Goal: Information Seeking & Learning: Learn about a topic

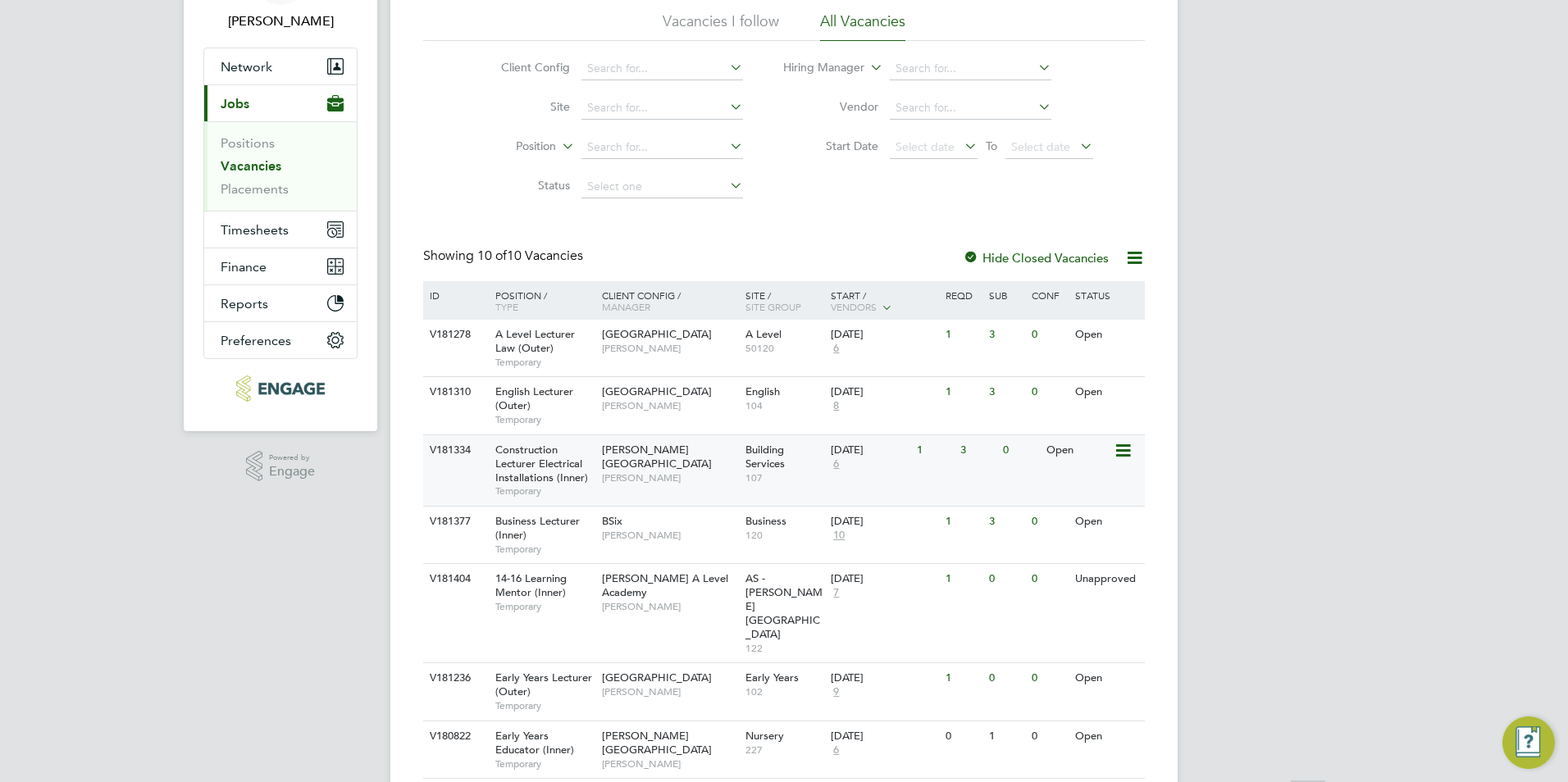
scroll to position [312, 0]
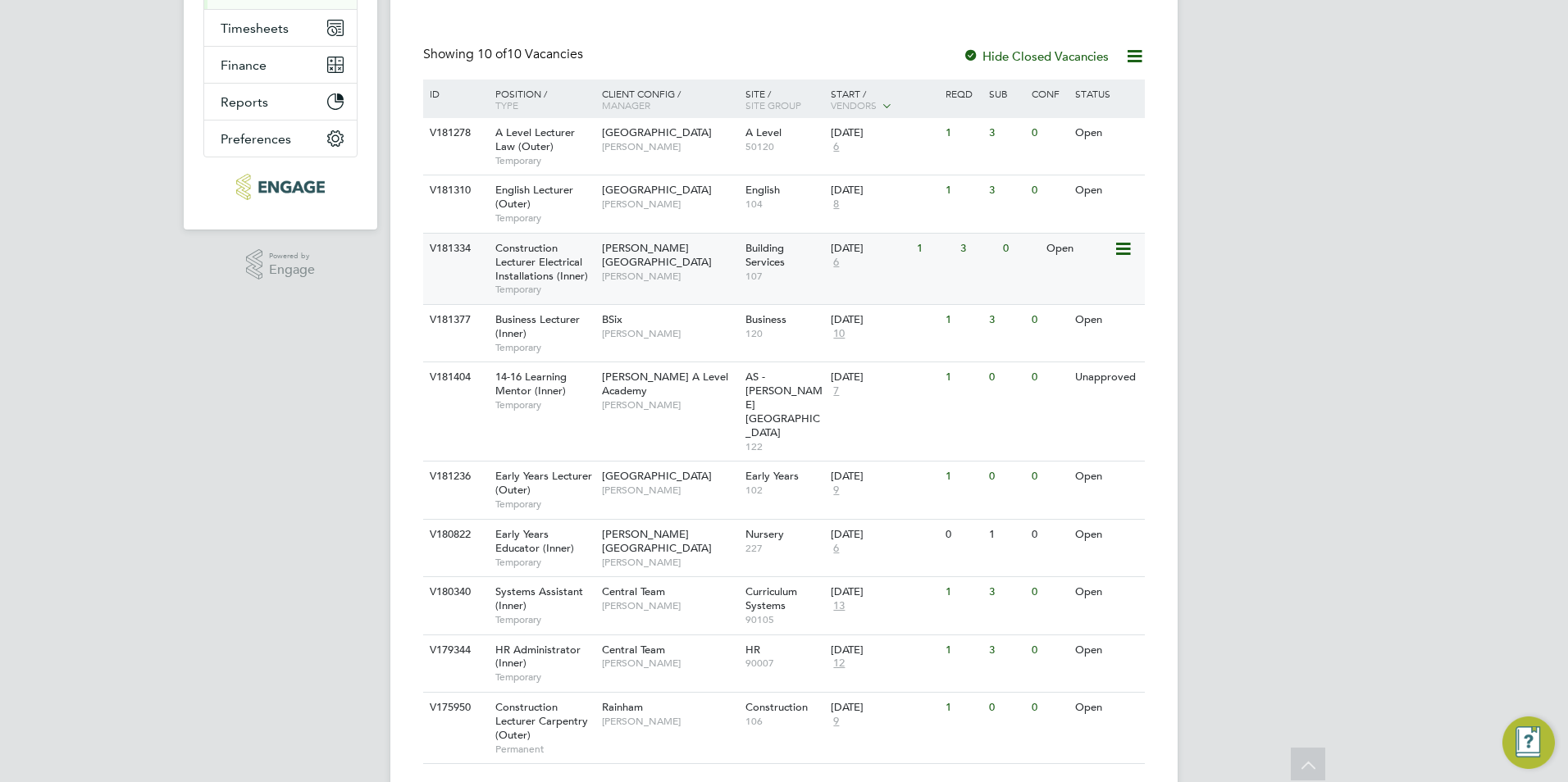
click at [651, 270] on span "[PERSON_NAME]" at bounding box center [669, 276] width 135 height 13
click at [527, 412] on div "14-16 Learning Mentor (Inner) Temporary" at bounding box center [539, 390] width 115 height 57
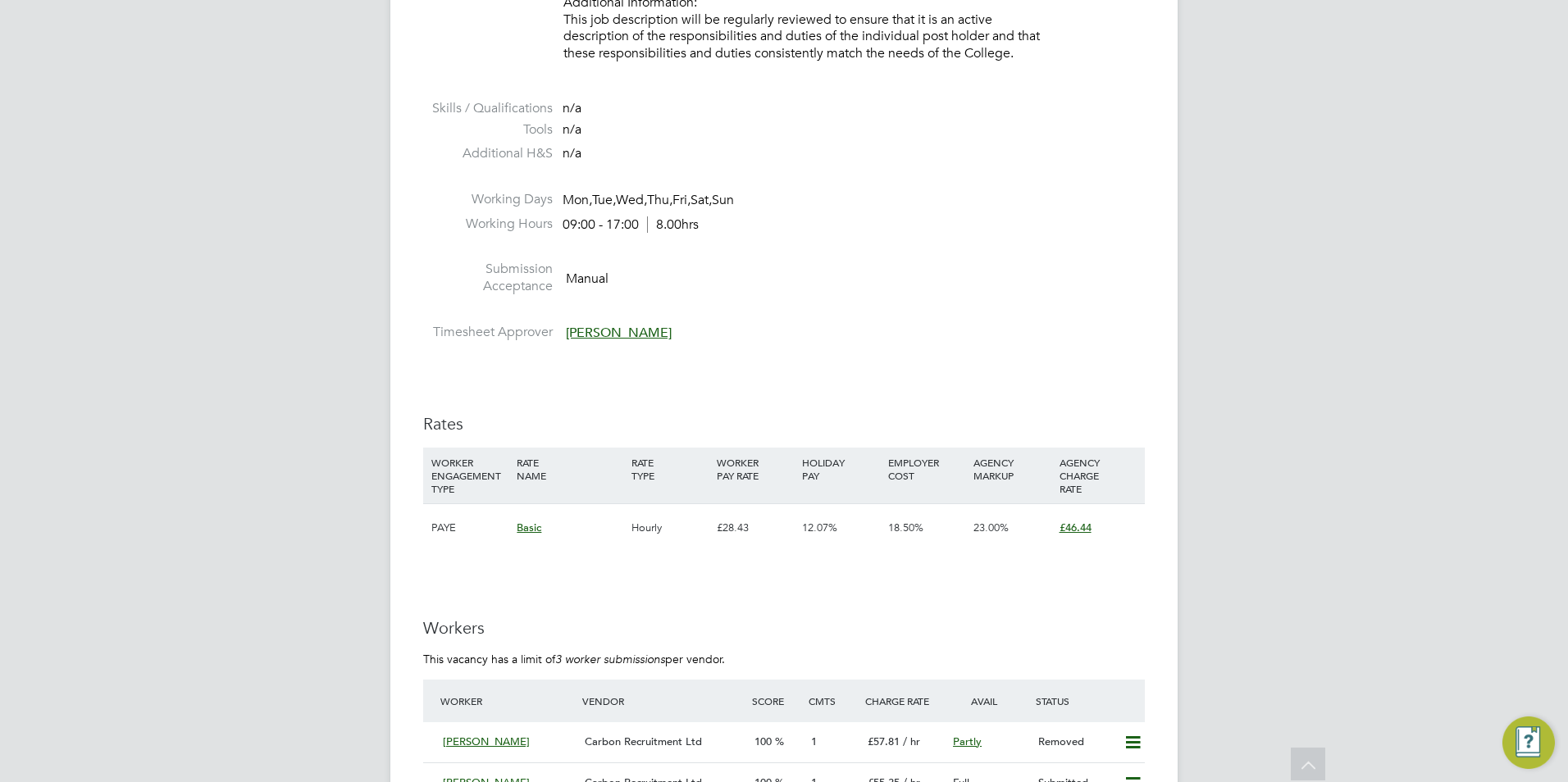
scroll to position [2705, 0]
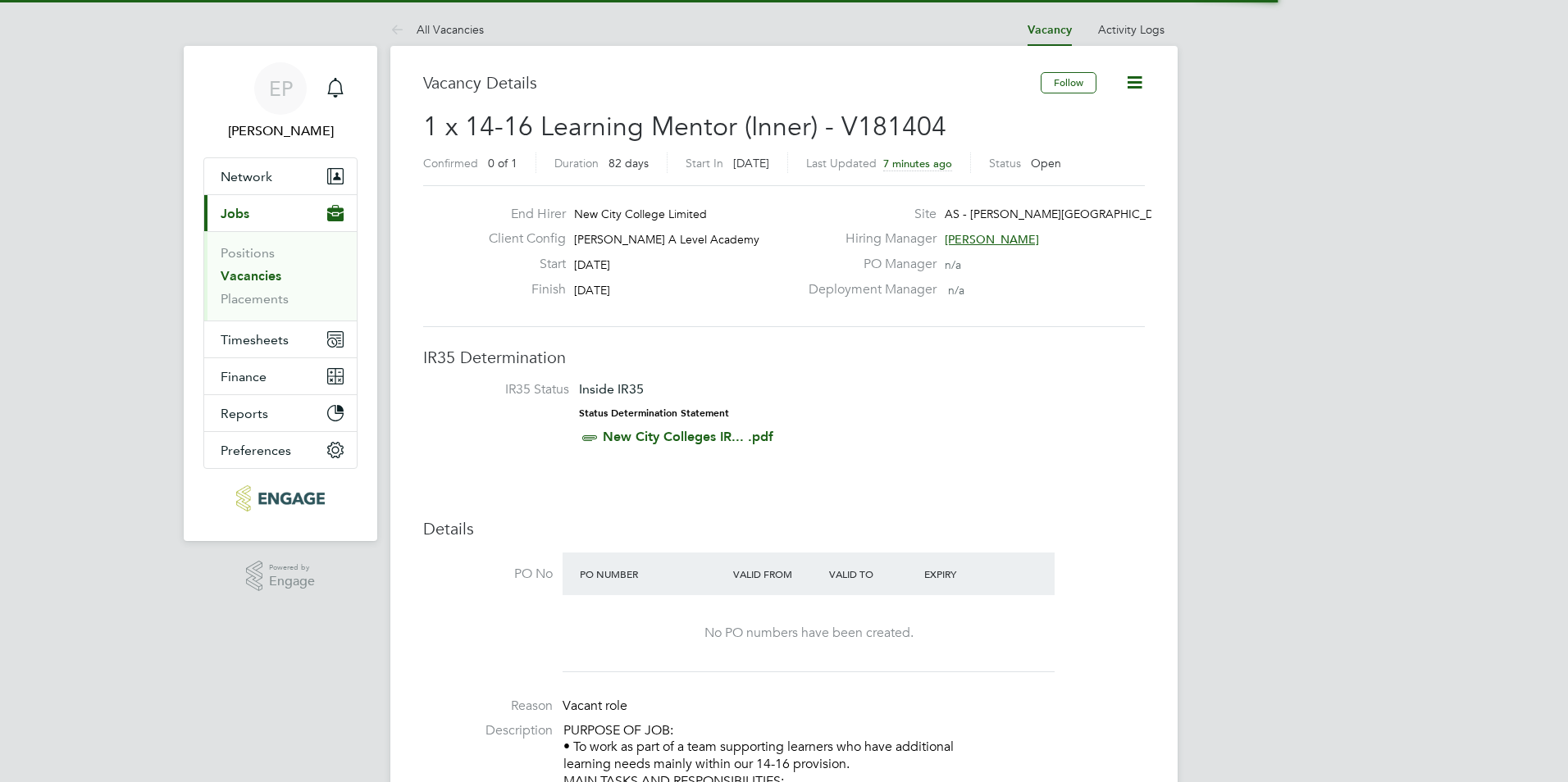
scroll to position [49, 115]
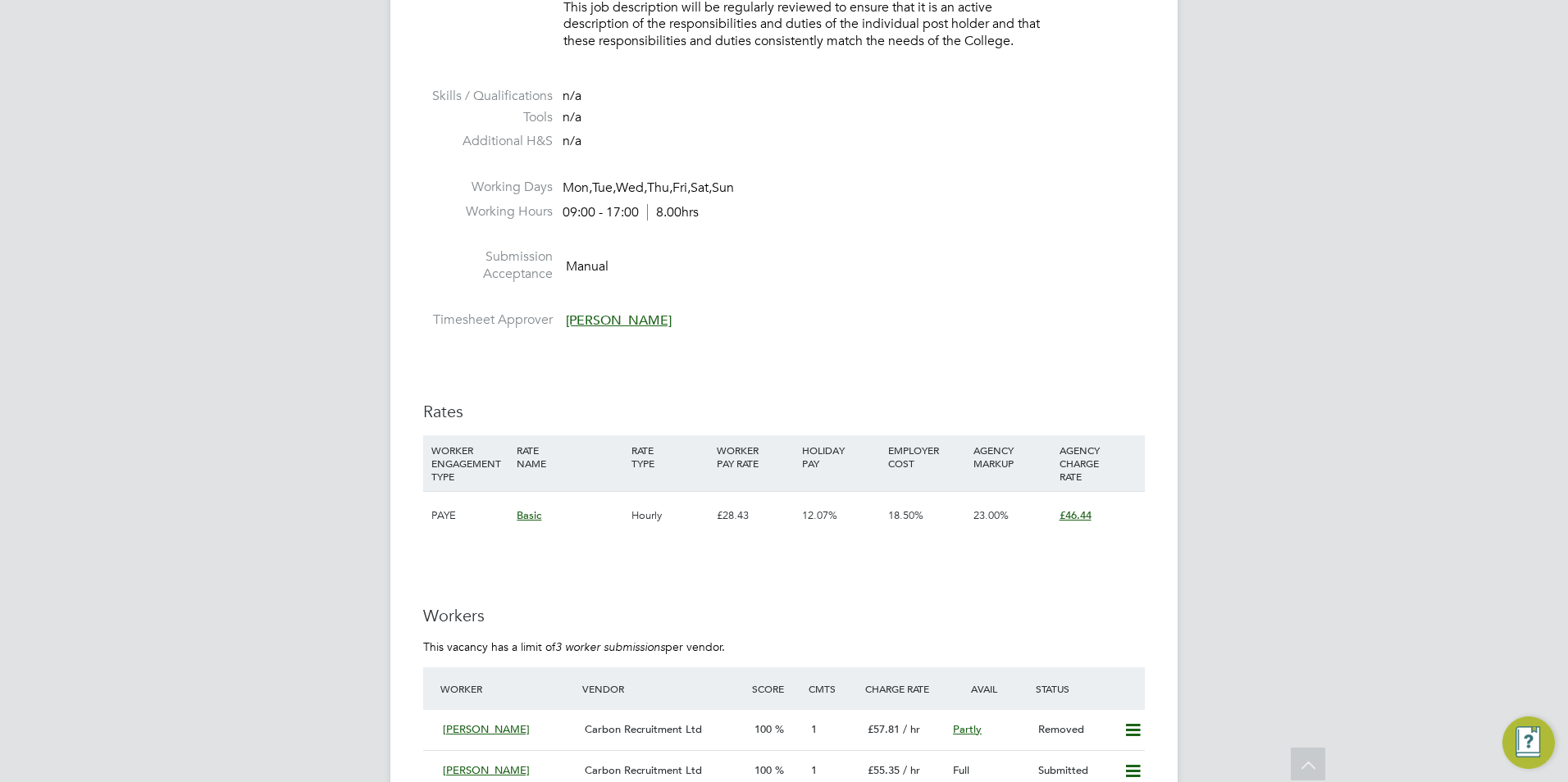
scroll to position [2705, 0]
